Goal: Task Accomplishment & Management: Use online tool/utility

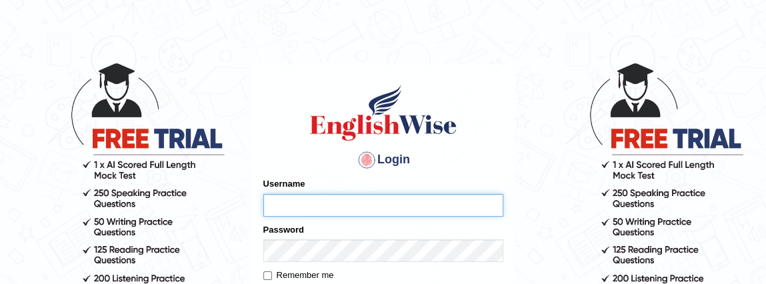
scroll to position [34, 0]
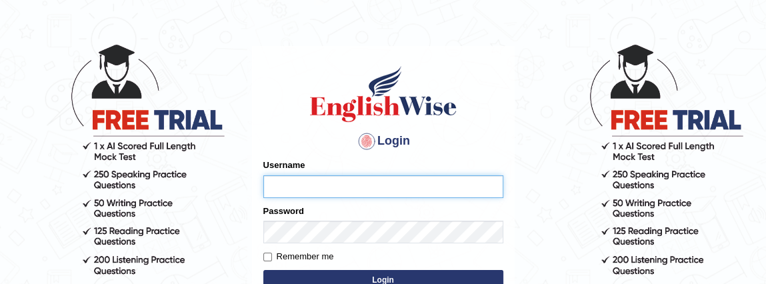
type input "Pkhatarine"
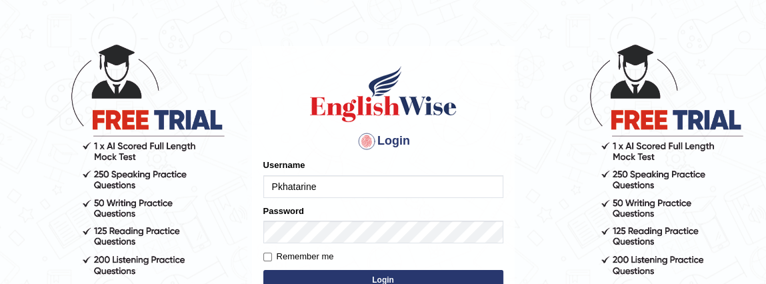
click at [549, 225] on body "Login Please fix the following errors: Username Pkhatarine Password Remember me…" at bounding box center [383, 146] width 766 height 284
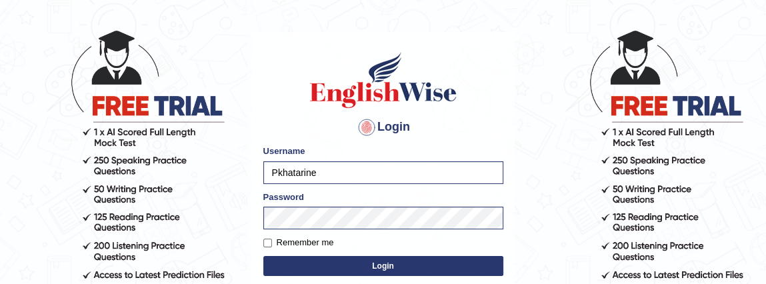
scroll to position [57, 0]
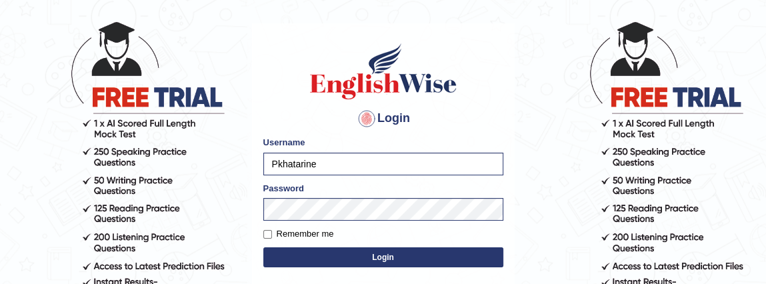
click at [299, 251] on button "Login" at bounding box center [383, 257] width 240 height 20
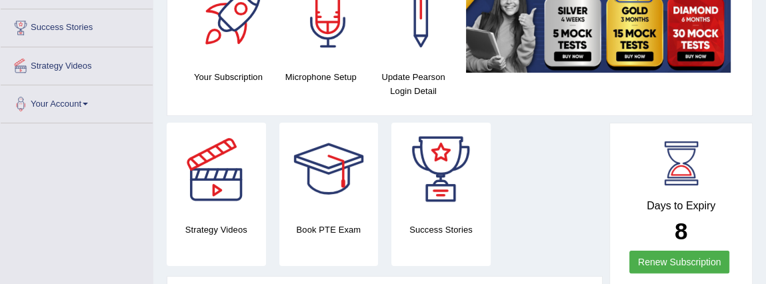
scroll to position [227, 0]
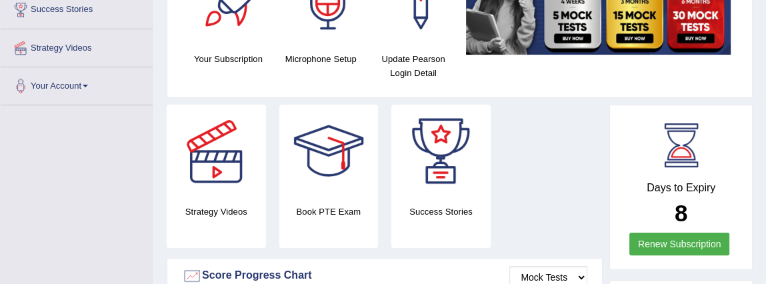
click at [78, 89] on link "Your Account" at bounding box center [77, 83] width 152 height 33
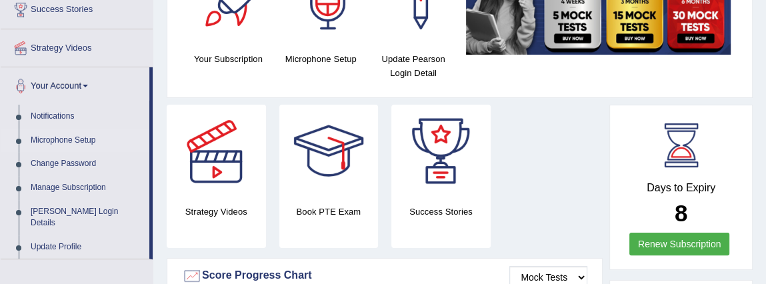
click at [64, 139] on link "Microphone Setup" at bounding box center [87, 141] width 125 height 24
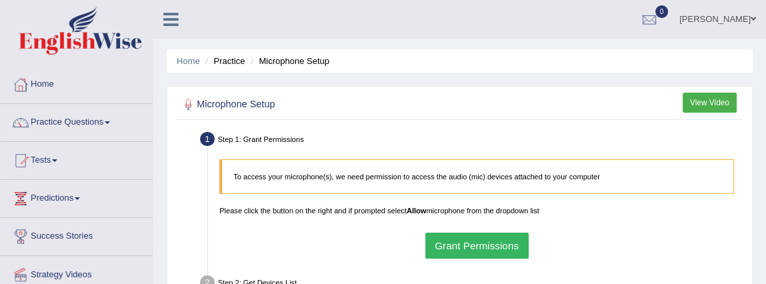
click at [477, 237] on button "Grant Permissions" at bounding box center [476, 246] width 103 height 26
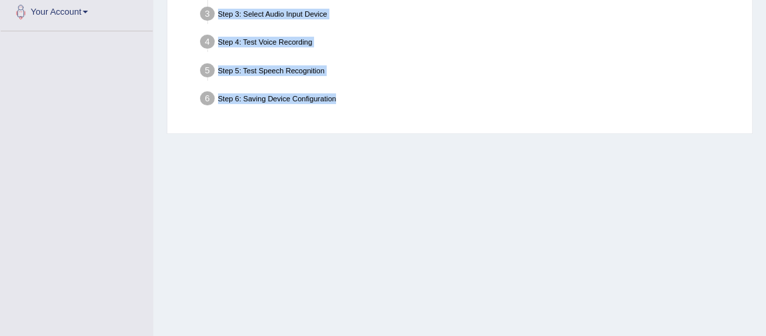
scroll to position [364, 0]
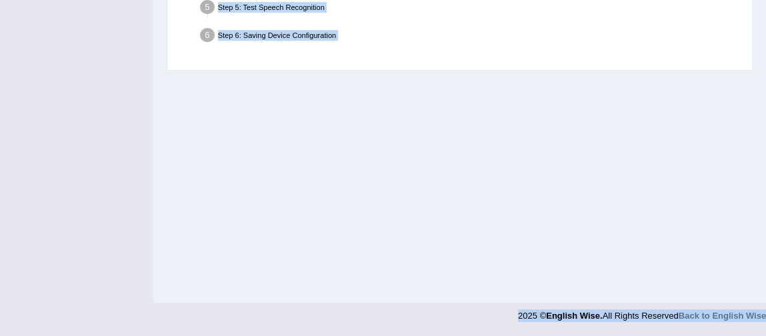
drag, startPoint x: 613, startPoint y: 291, endPoint x: 618, endPoint y: 352, distance: 61.5
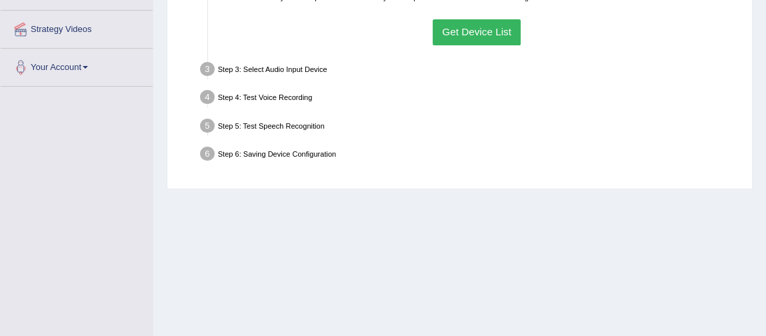
scroll to position [237, 0]
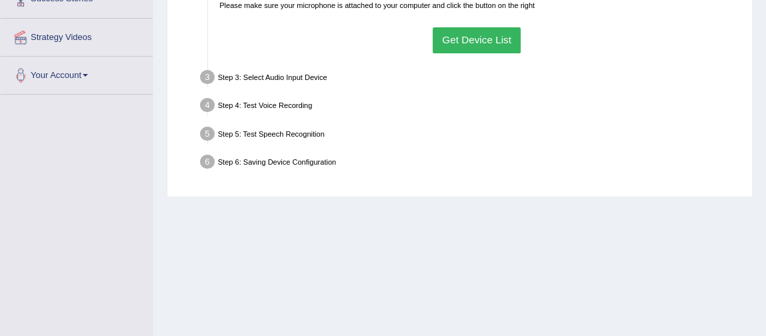
click at [464, 49] on button "Get Device List" at bounding box center [477, 40] width 89 height 26
